Goal: Transaction & Acquisition: Purchase product/service

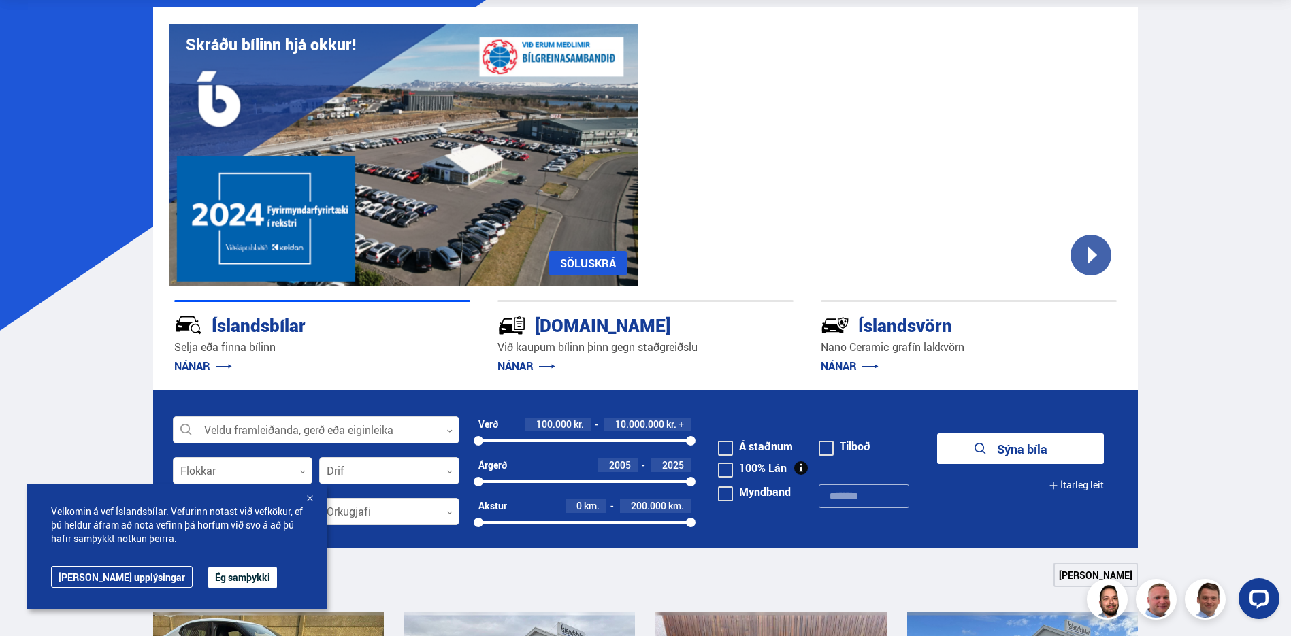
scroll to position [136, 0]
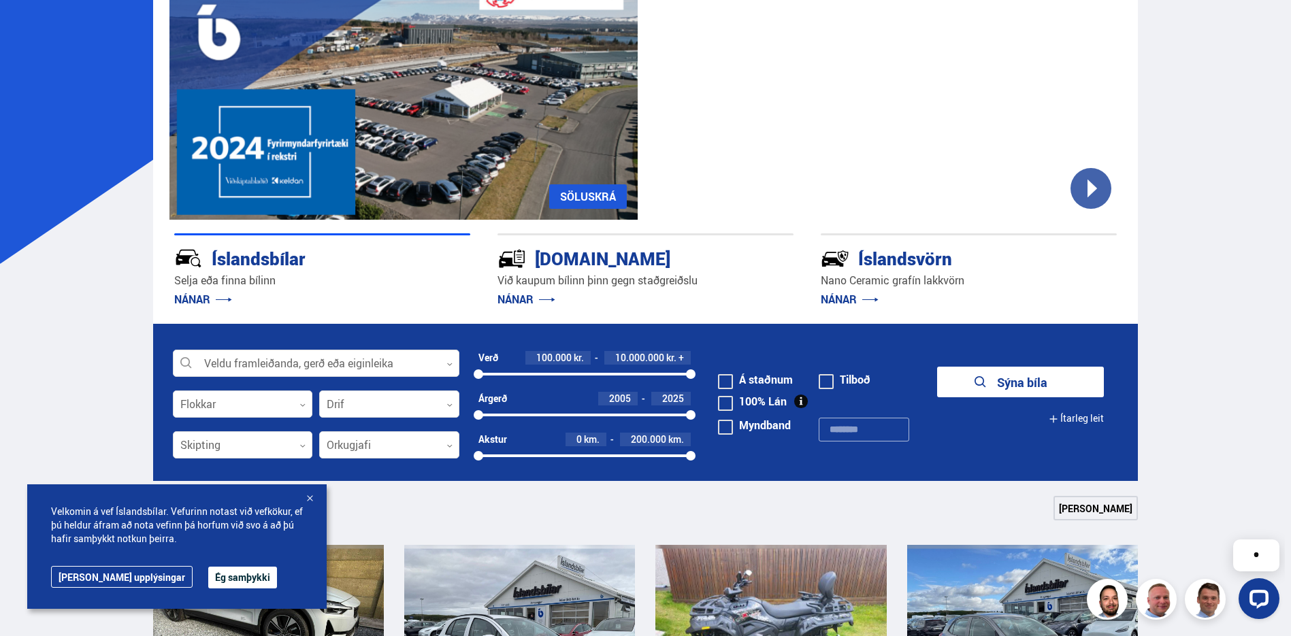
click at [544, 299] on link "NÁNAR" at bounding box center [526, 299] width 58 height 15
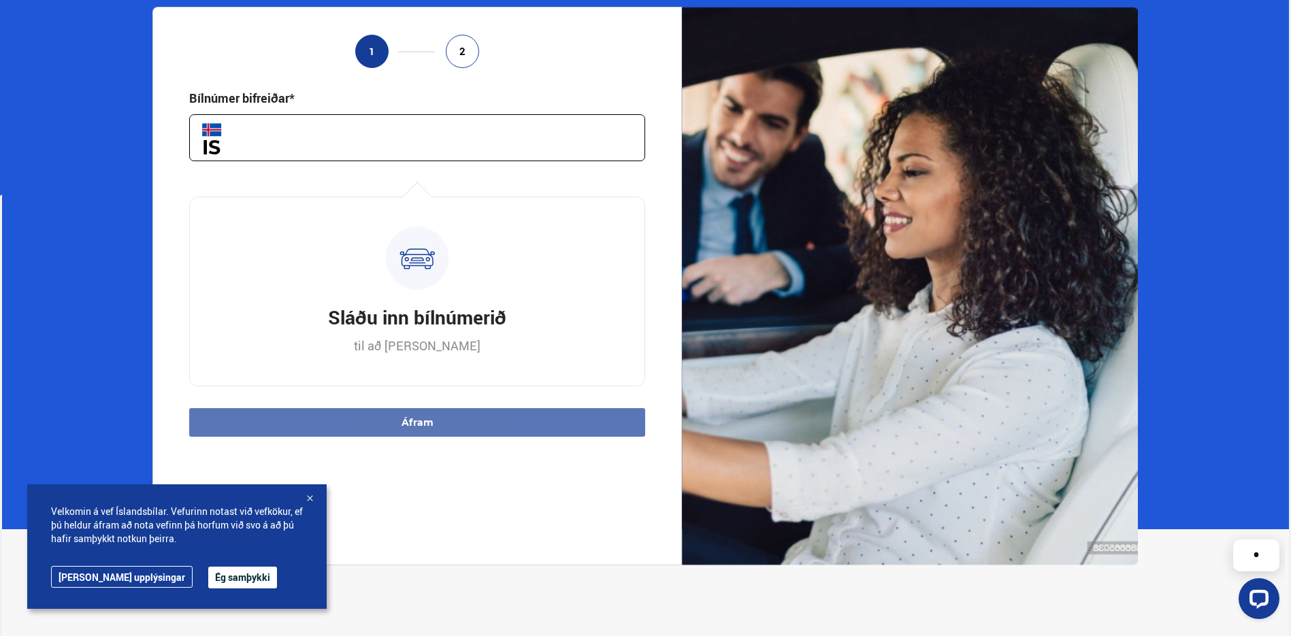
click at [476, 137] on input "text" at bounding box center [417, 137] width 456 height 47
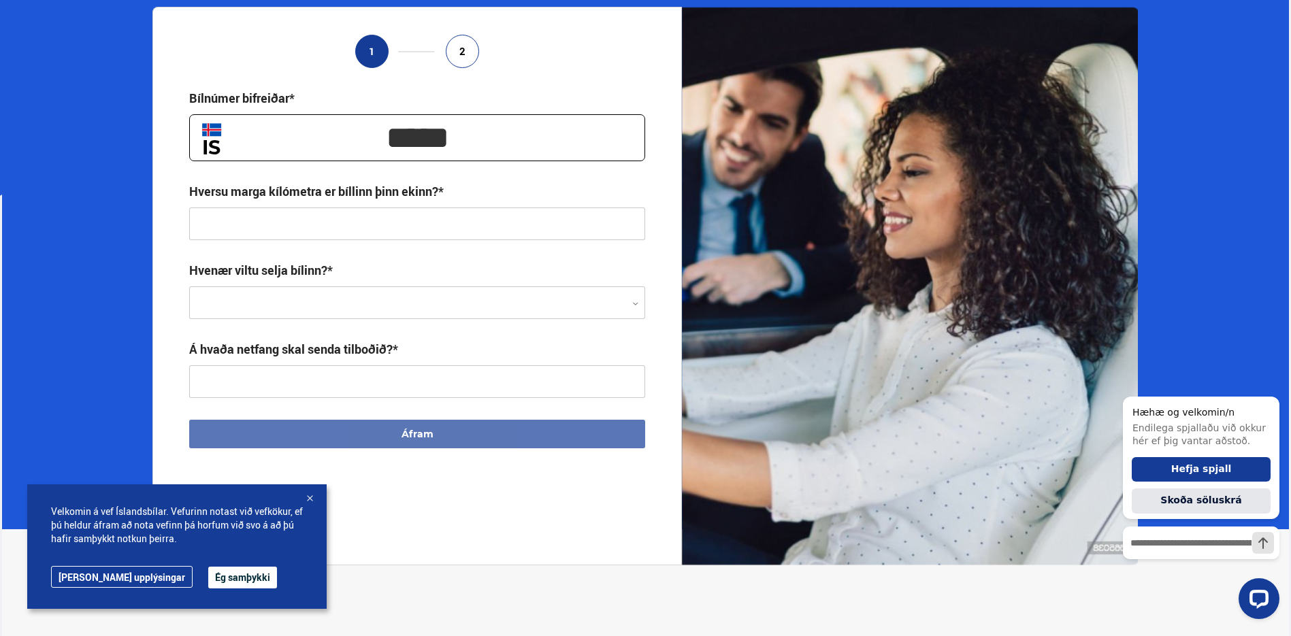
type input "*****"
click at [438, 227] on input "text" at bounding box center [417, 223] width 456 height 33
click at [390, 307] on div at bounding box center [417, 303] width 456 height 33
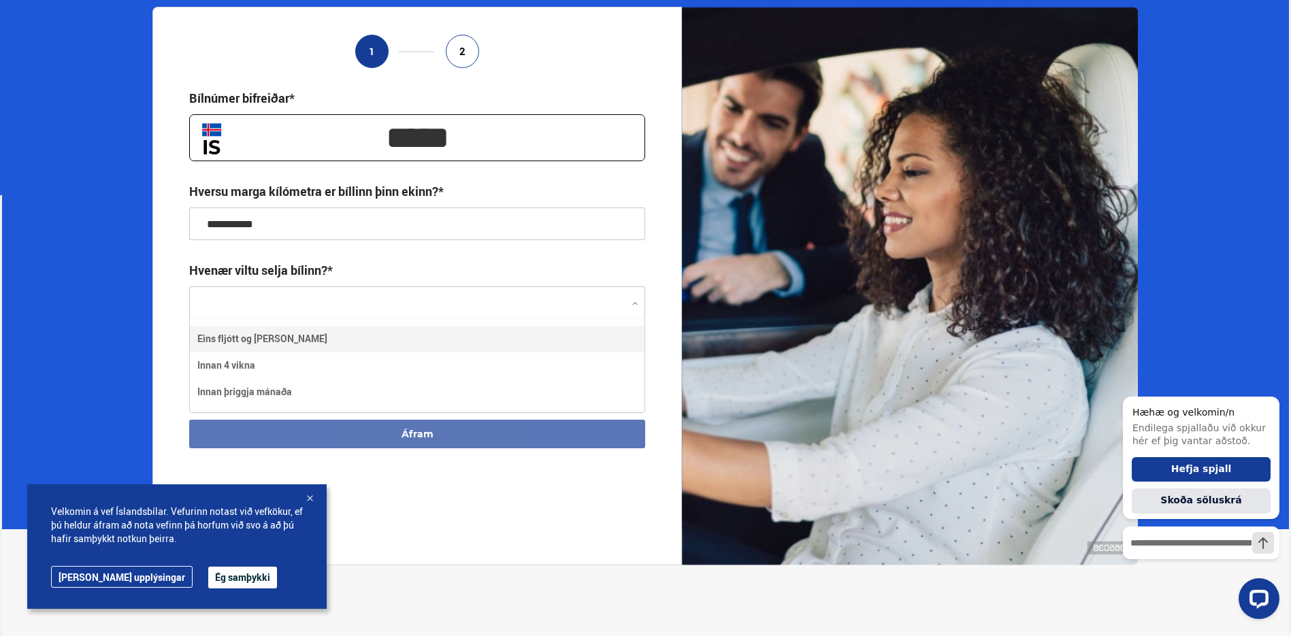
scroll to position [93, 454]
type input "**********"
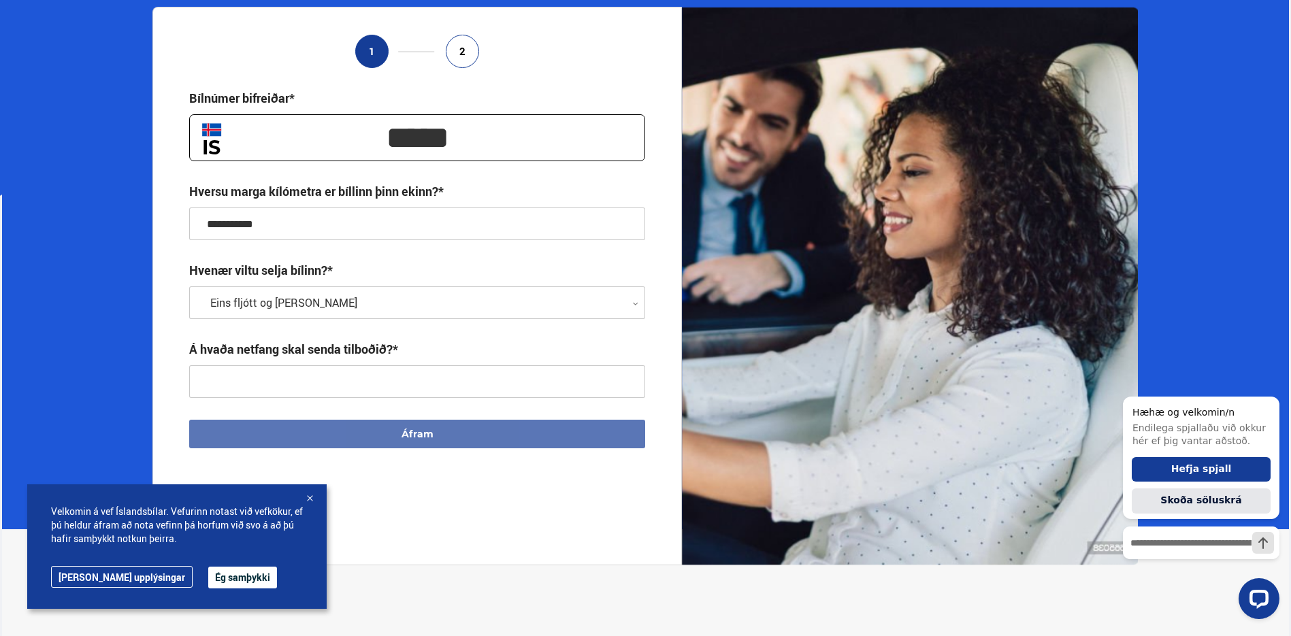
click at [393, 388] on input "text" at bounding box center [417, 381] width 456 height 33
click at [433, 384] on input "text" at bounding box center [417, 381] width 456 height 33
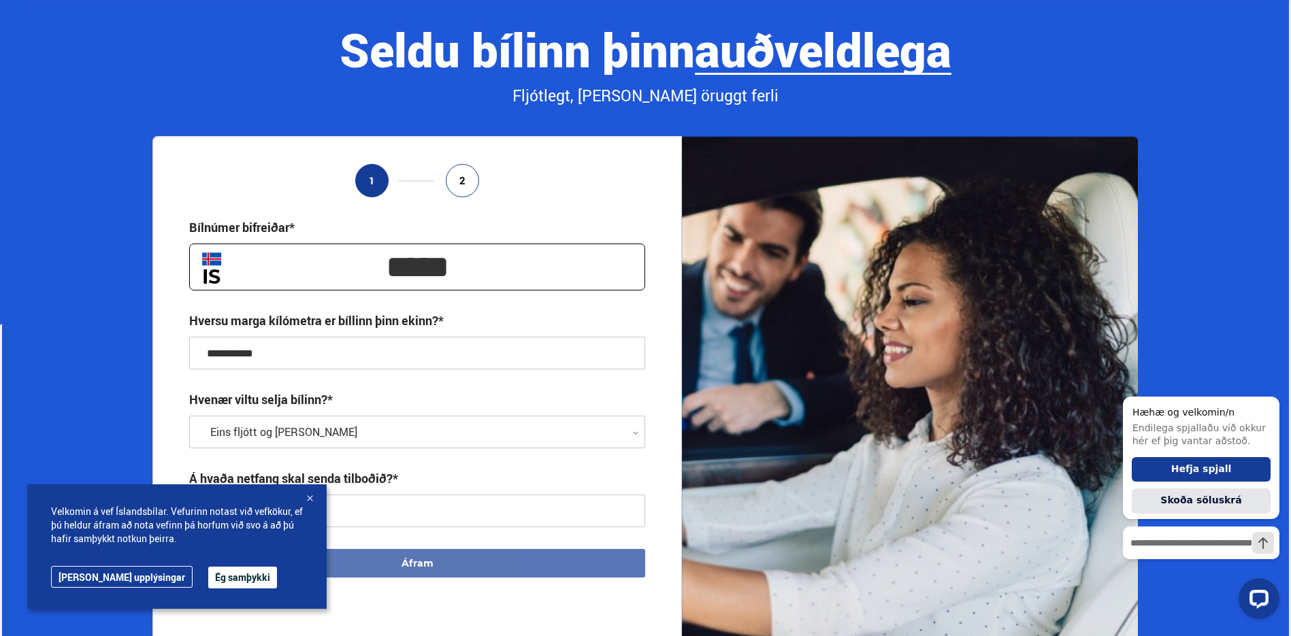
scroll to position [0, 0]
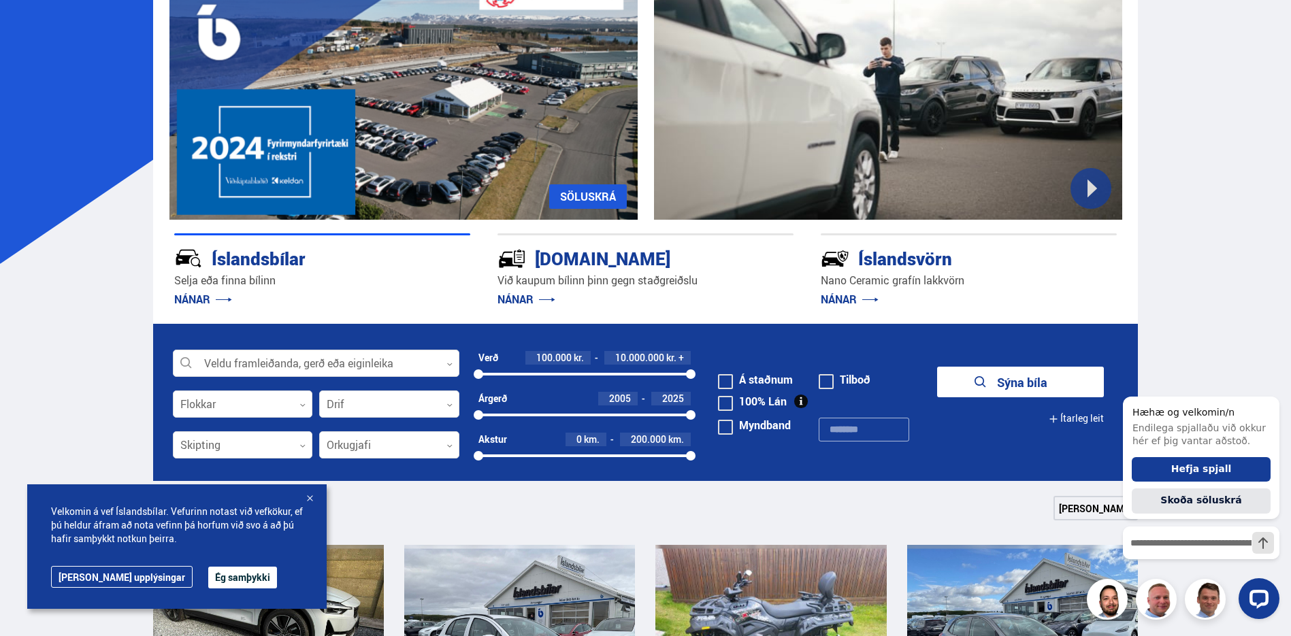
drag, startPoint x: 193, startPoint y: 571, endPoint x: 338, endPoint y: 567, distance: 145.6
click at [208, 571] on button "Ég samþykki" at bounding box center [242, 578] width 69 height 22
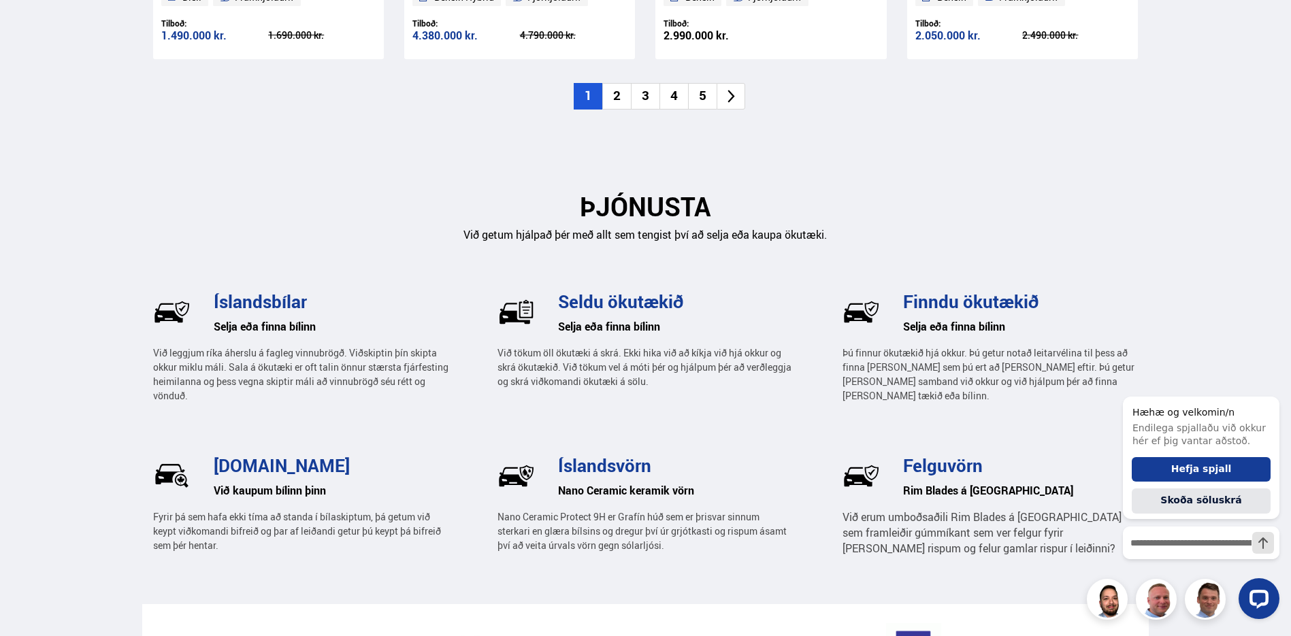
scroll to position [1769, 0]
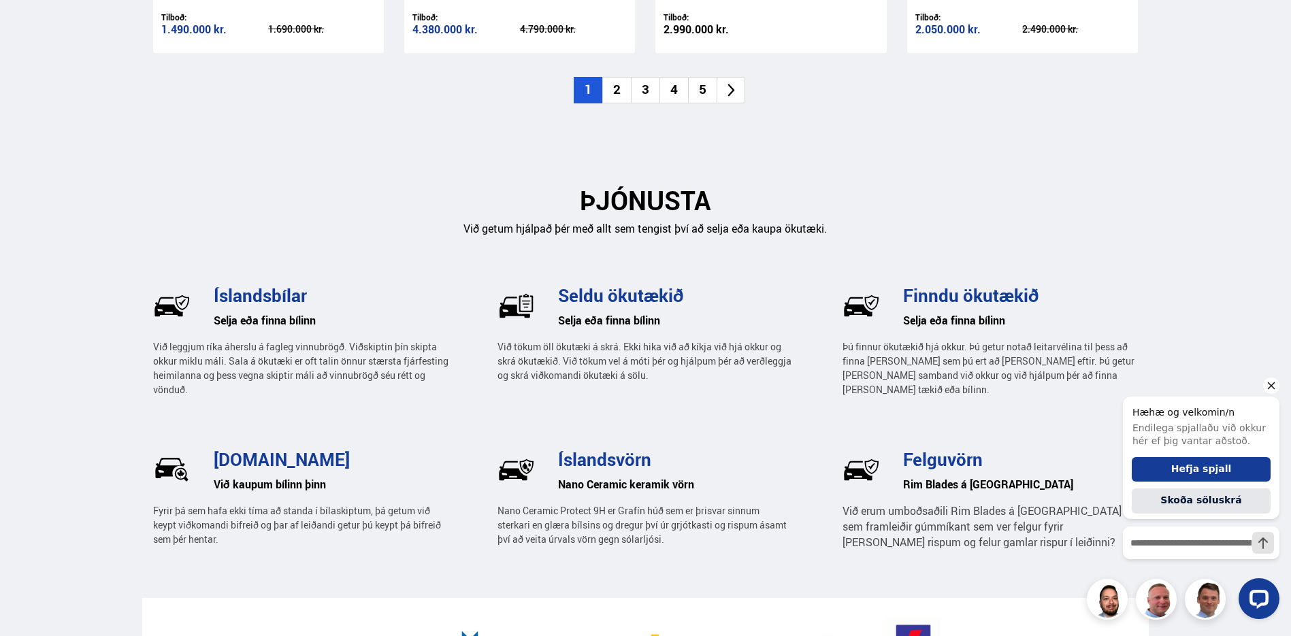
click at [1266, 387] on icon "Hide greeting" at bounding box center [1271, 386] width 16 height 16
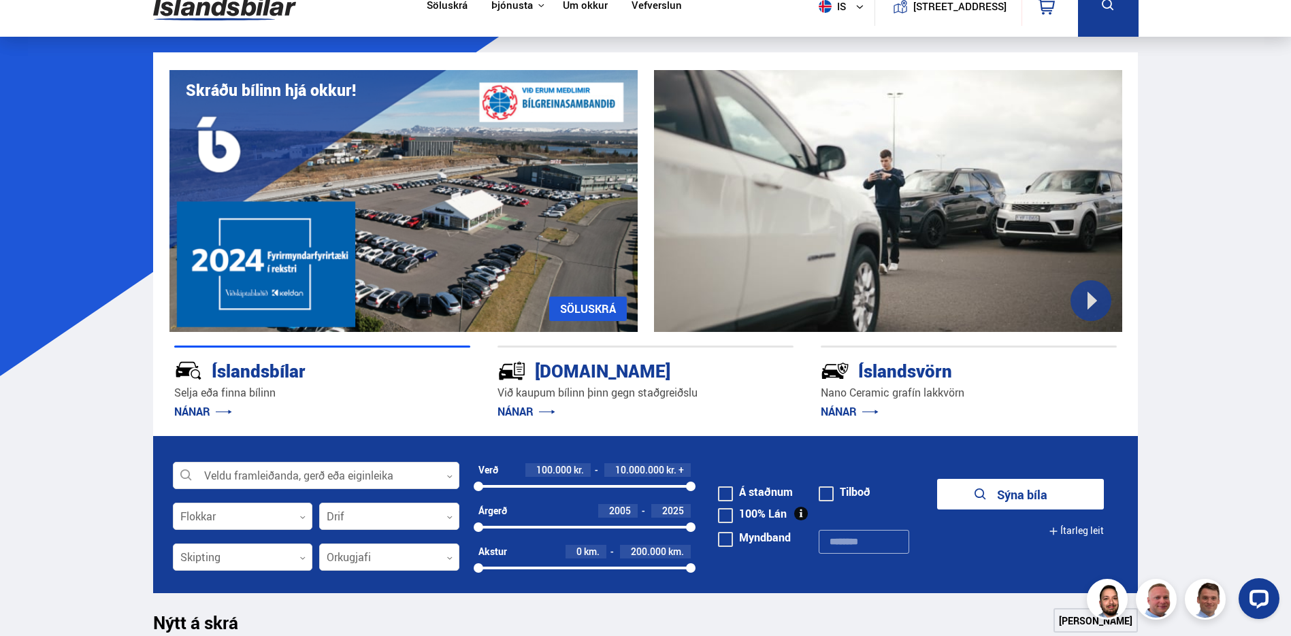
scroll to position [0, 0]
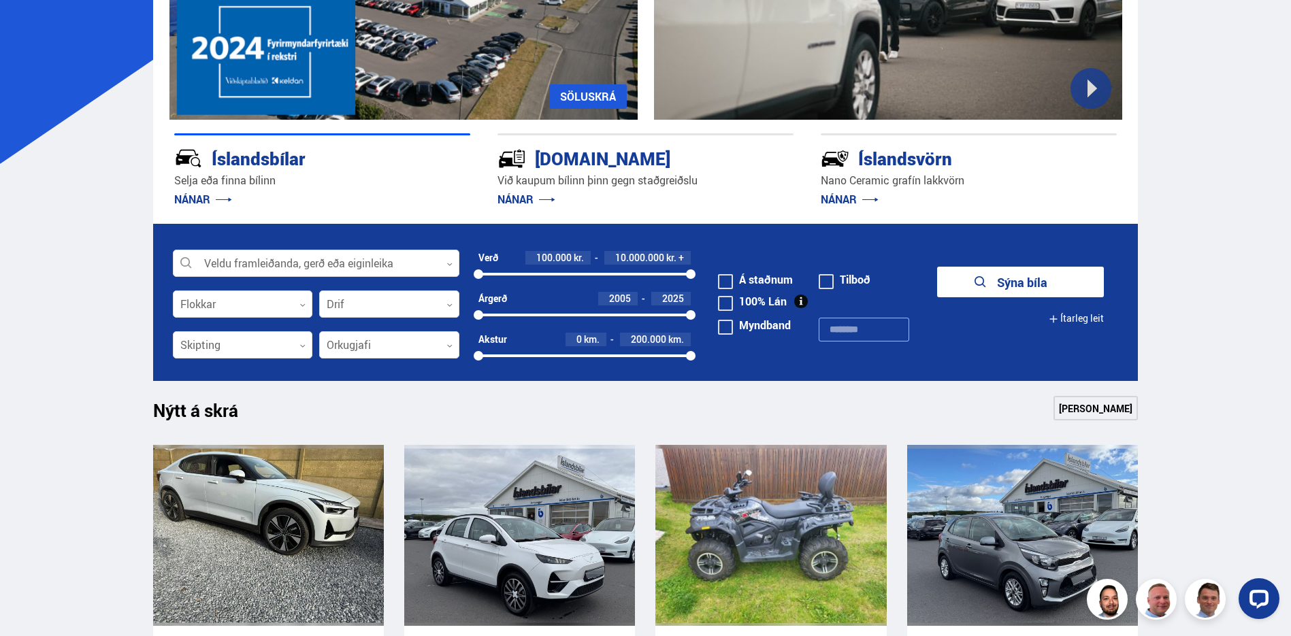
scroll to position [272, 0]
